Goal: Task Accomplishment & Management: Complete application form

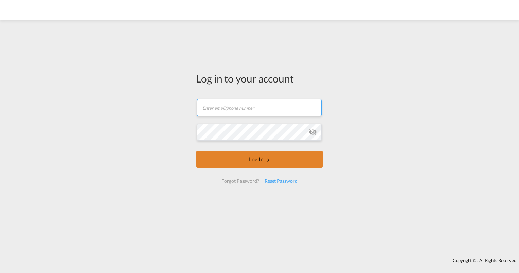
type input "[PERSON_NAME][EMAIL_ADDRESS][PERSON_NAME][DOMAIN_NAME]"
click at [256, 158] on button "Log In" at bounding box center [260, 159] width 126 height 17
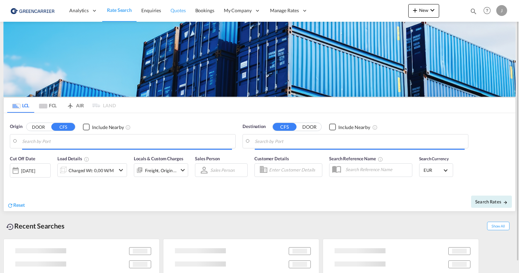
type input "[GEOGRAPHIC_DATA], [GEOGRAPHIC_DATA]"
type input "[GEOGRAPHIC_DATA], SH, CNSHA"
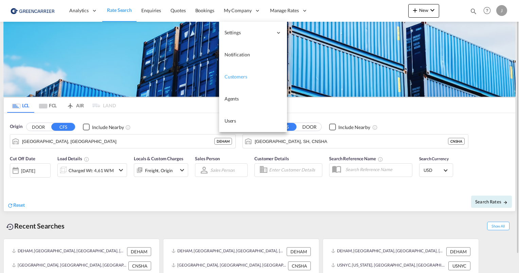
click at [237, 76] on span "Customers" at bounding box center [236, 77] width 23 height 6
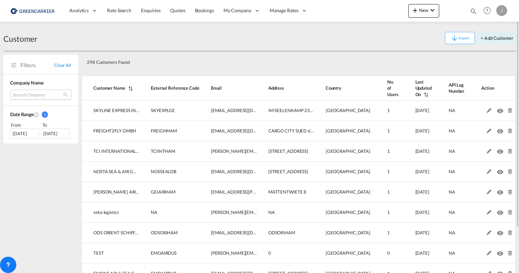
click at [23, 93] on md-select "Search Company skyline express international gmbh freight2fly gmbh tci internat…" at bounding box center [40, 95] width 61 height 10
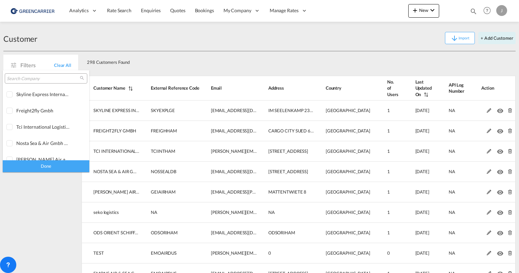
click at [25, 82] on input "search" at bounding box center [43, 79] width 73 height 6
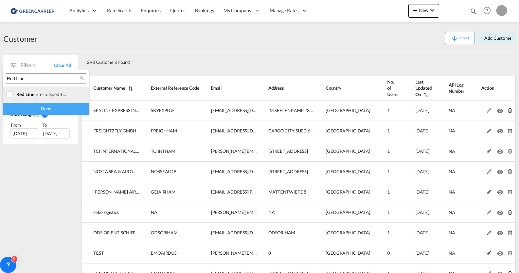
type input "Red Line"
click at [11, 94] on div at bounding box center [9, 94] width 7 height 7
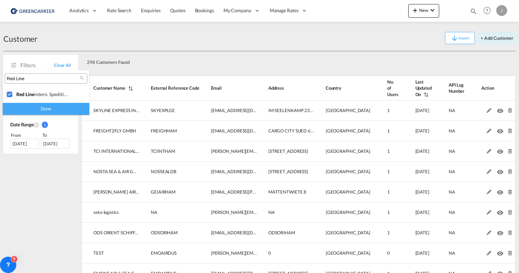
click at [38, 106] on div "Done" at bounding box center [46, 109] width 87 height 12
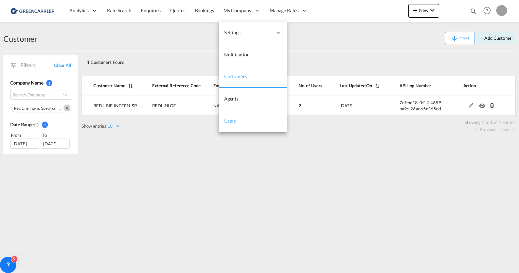
click at [231, 120] on span "Users" at bounding box center [230, 121] width 12 height 6
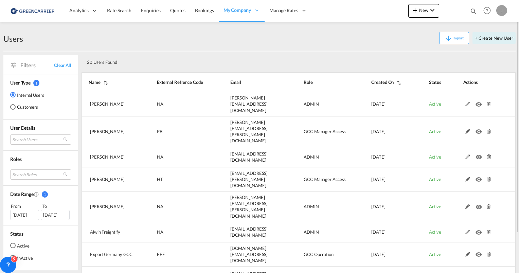
click at [16, 105] on md-radio-button "Customers" at bounding box center [27, 107] width 34 height 7
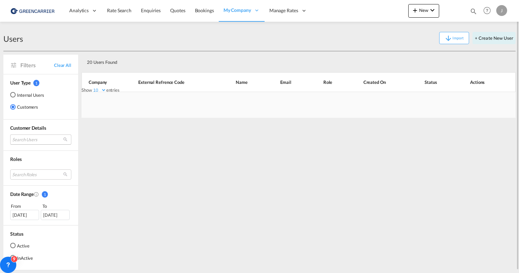
click at [28, 137] on md-select "Search Users" at bounding box center [40, 140] width 61 height 10
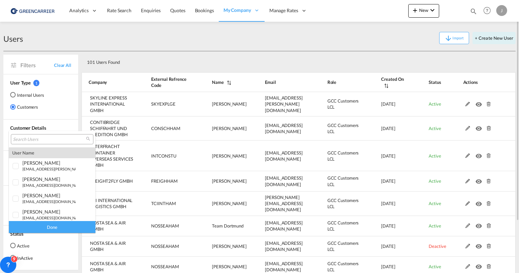
click at [31, 140] on input "search" at bounding box center [49, 140] width 73 height 6
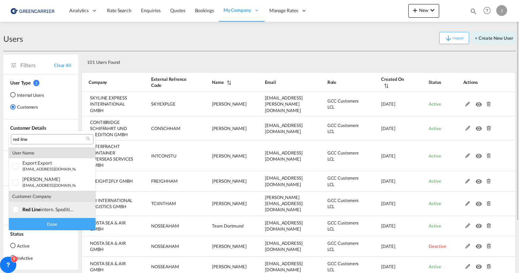
type input "red line"
click at [15, 211] on div at bounding box center [16, 210] width 7 height 7
click at [30, 221] on div "Done" at bounding box center [52, 224] width 87 height 12
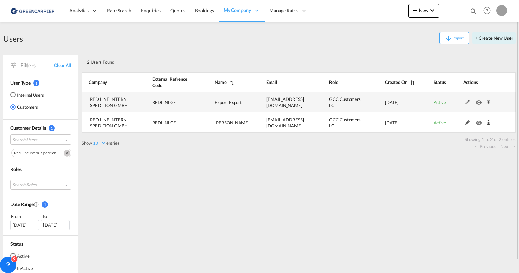
click at [469, 102] on md-icon at bounding box center [468, 102] width 9 height 5
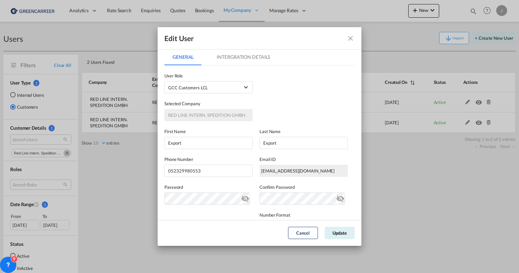
click at [264, 171] on div "[EMAIL_ADDRESS][DOMAIN_NAME]" at bounding box center [304, 171] width 88 height 12
click at [261, 171] on div "[EMAIL_ADDRESS][DOMAIN_NAME]" at bounding box center [304, 171] width 88 height 12
click at [351, 41] on md-icon "icon-close fg-AAA8AD" at bounding box center [351, 38] width 8 height 8
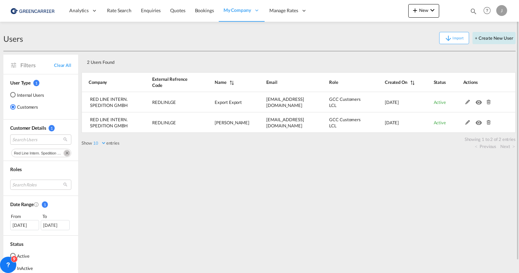
click at [483, 35] on button "+ Create New User" at bounding box center [494, 38] width 43 height 12
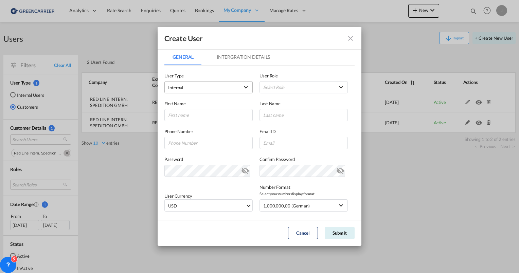
click at [193, 88] on span "Internal" at bounding box center [203, 87] width 71 height 7
click at [190, 103] on md-option "Customer" at bounding box center [207, 104] width 89 height 16
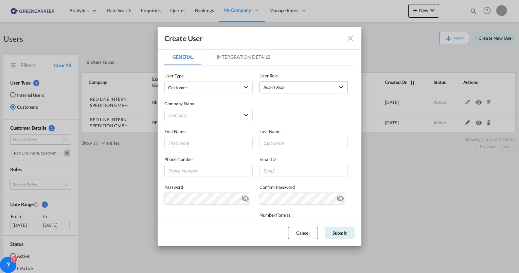
click at [286, 88] on md-select "Select Role" at bounding box center [304, 87] width 88 height 12
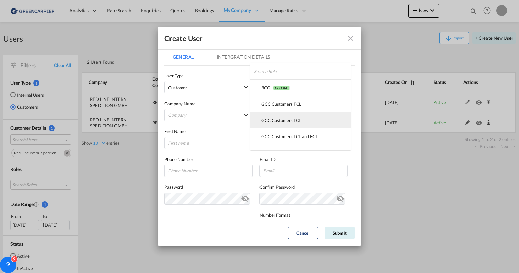
click at [283, 121] on div "GCC Customers LCL USER_DEFINED" at bounding box center [281, 120] width 40 height 6
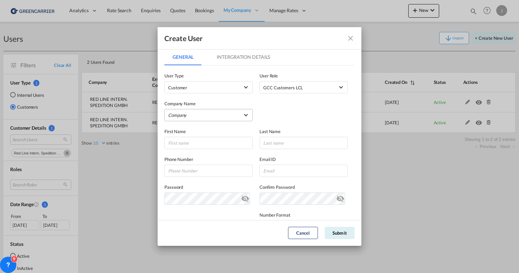
click at [182, 113] on md-select "Company [PERSON_NAME] & Co. GmbH BENDIX TRANSPORT DANMARK CARE 4 CARGO GMBH CAR…" at bounding box center [209, 115] width 88 height 12
click at [182, 99] on input "search" at bounding box center [220, 99] width 119 height 16
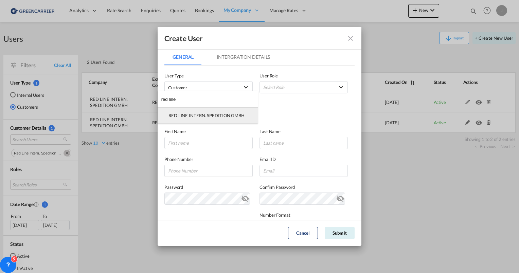
type input "red line"
click at [189, 113] on div "RED LINE INTERN. SPEDITION GMBH" at bounding box center [207, 116] width 76 height 6
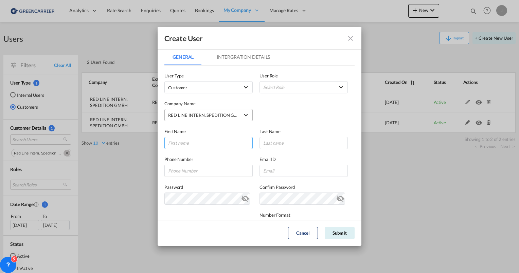
click at [186, 144] on input "GeneralIntergration Details ..." at bounding box center [209, 143] width 88 height 12
type input "Olesia"
type input "[PERSON_NAME]"
click at [201, 173] on input "GeneralIntergration Details ..." at bounding box center [209, 171] width 88 height 12
paste input "[PHONE_NUMBER]"
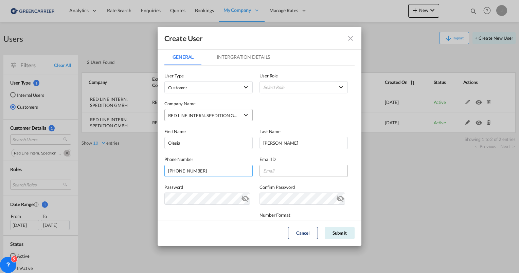
type input "[PHONE_NUMBER]"
click at [277, 169] on input "GeneralIntergration Details ..." at bounding box center [304, 171] width 88 height 12
paste input "[PERSON_NAME][EMAIL_ADDRESS][DOMAIN_NAME]"
type input "[PERSON_NAME][EMAIL_ADDRESS][DOMAIN_NAME]"
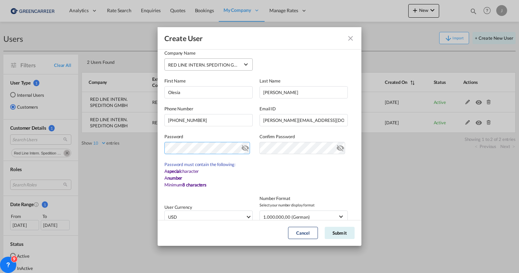
scroll to position [102, 0]
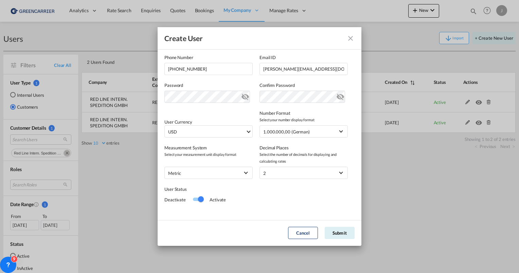
click at [339, 99] on md-icon "icon-eye-off" at bounding box center [341, 95] width 8 height 8
click at [337, 98] on md-icon "icon-eye-off" at bounding box center [341, 95] width 8 height 8
click at [244, 96] on md-icon "icon-eye-off" at bounding box center [245, 95] width 8 height 8
click at [243, 96] on md-icon "icon-eye-off" at bounding box center [245, 95] width 8 height 8
click at [207, 132] on span "USD" at bounding box center [207, 132] width 78 height 7
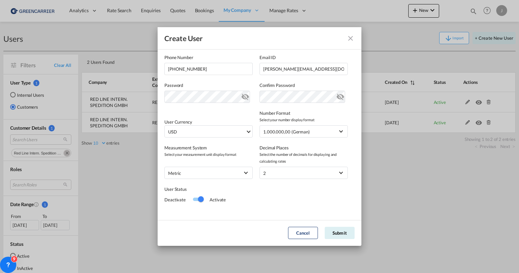
scroll to position [2347, 0]
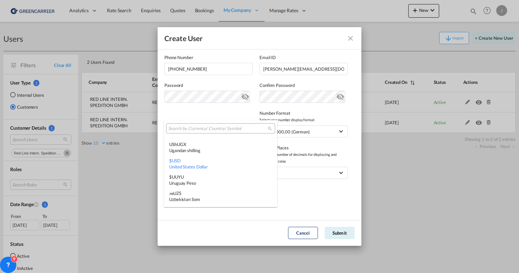
click at [190, 126] on input "search" at bounding box center [218, 129] width 100 height 6
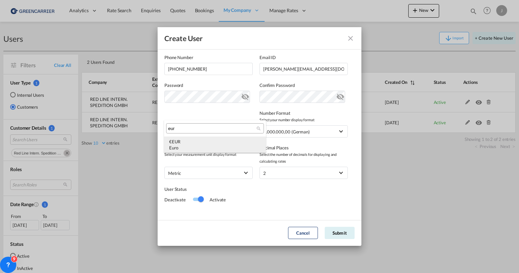
type input "eur"
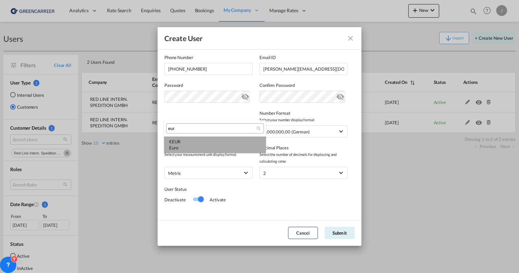
click at [189, 143] on div "€ EUR Euro" at bounding box center [215, 145] width 92 height 12
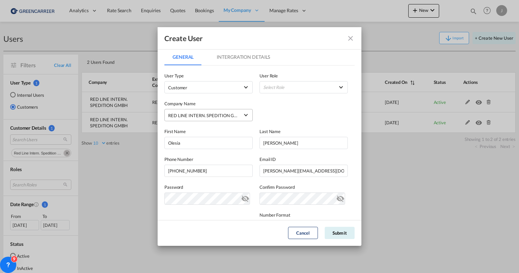
click at [244, 59] on md-tab-item "Intergration Details" at bounding box center [244, 57] width 70 height 16
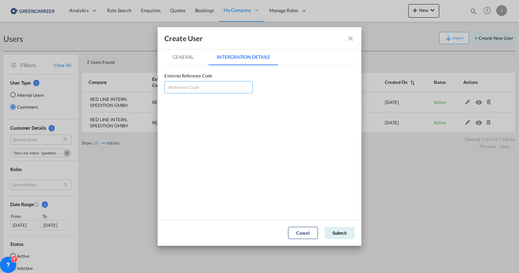
click at [180, 85] on input "GeneralIntergration Details ..." at bounding box center [209, 87] width 88 height 12
drag, startPoint x: 227, startPoint y: 35, endPoint x: 290, endPoint y: 47, distance: 64.1
click at [290, 47] on div "Create User" at bounding box center [260, 38] width 204 height 22
click at [200, 86] on input "GeneralIntergration Details ..." at bounding box center [209, 87] width 88 height 12
type input "REDLINLAGE"
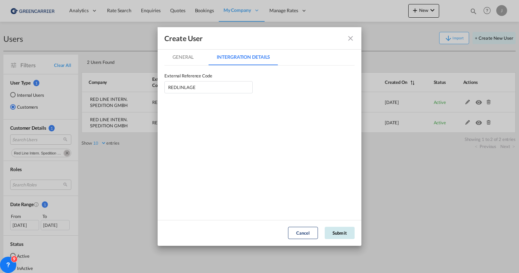
click at [342, 234] on button "Submit" at bounding box center [340, 233] width 30 height 12
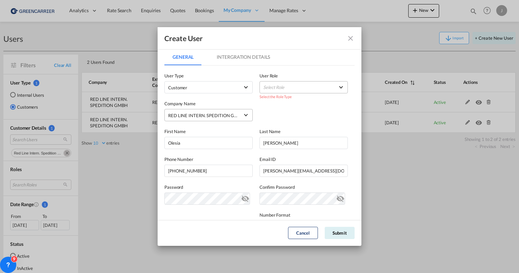
click at [276, 90] on md-select "Select Role" at bounding box center [304, 87] width 88 height 12
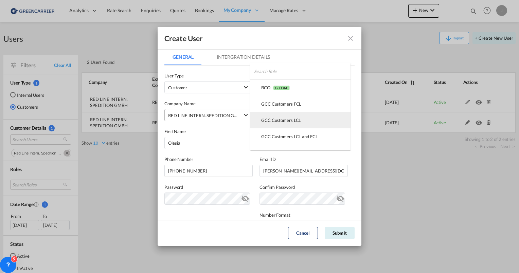
click at [276, 120] on div "GCC Customers LCL USER_DEFINED" at bounding box center [281, 120] width 40 height 6
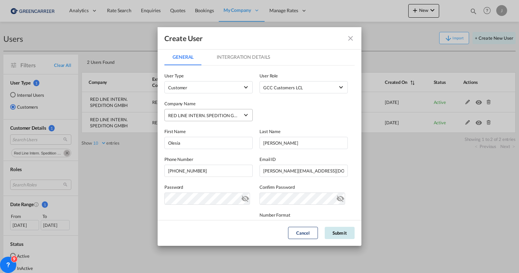
click at [344, 232] on button "Submit" at bounding box center [340, 233] width 30 height 12
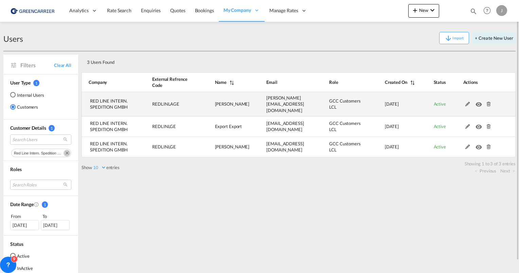
click at [468, 102] on md-icon at bounding box center [468, 104] width 9 height 5
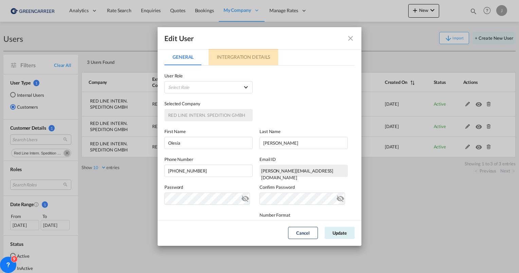
click at [228, 52] on md-tab-item "Intergration Details" at bounding box center [244, 57] width 70 height 16
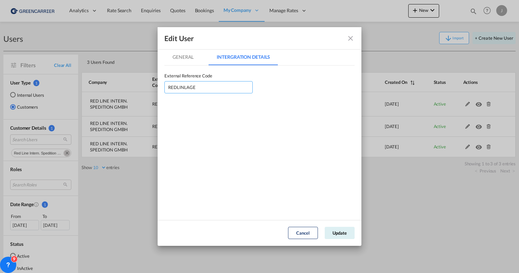
click at [200, 86] on input "REDLINLAGE" at bounding box center [209, 87] width 88 height 12
type input "REDLINLGE"
click at [335, 237] on button "Update" at bounding box center [340, 233] width 30 height 12
